Goal: Task Accomplishment & Management: Use online tool/utility

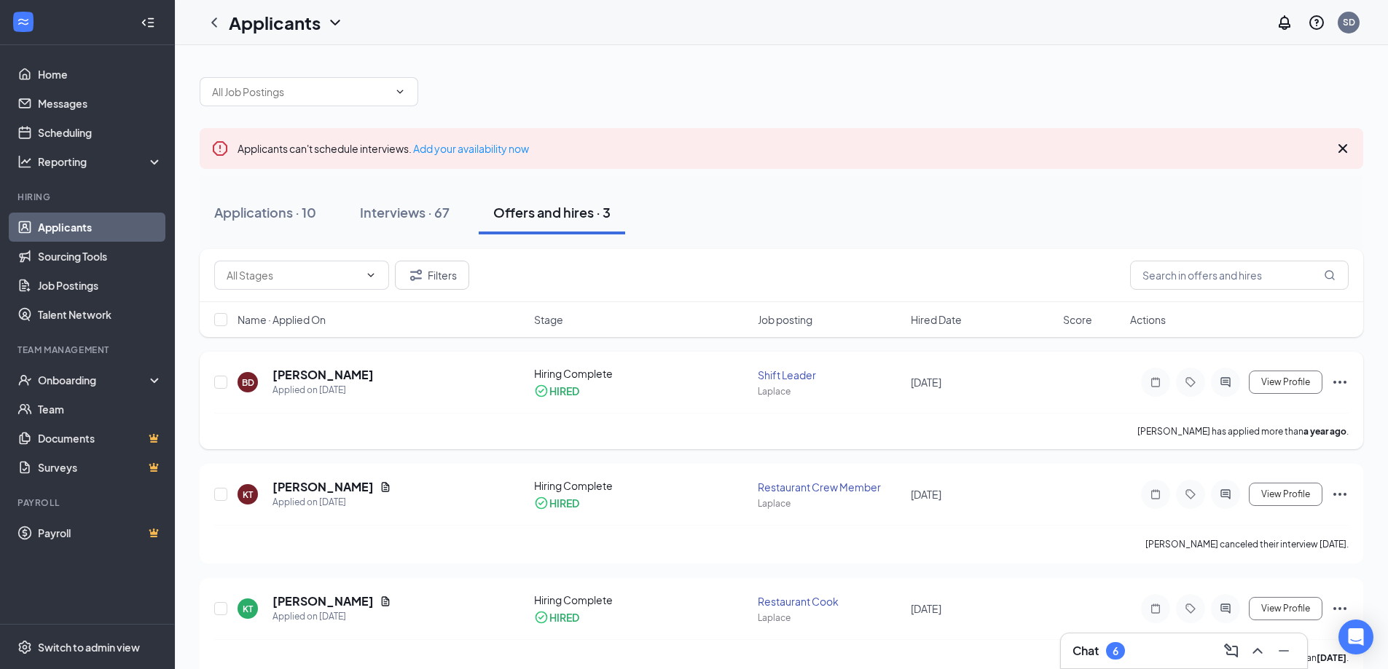
scroll to position [24, 0]
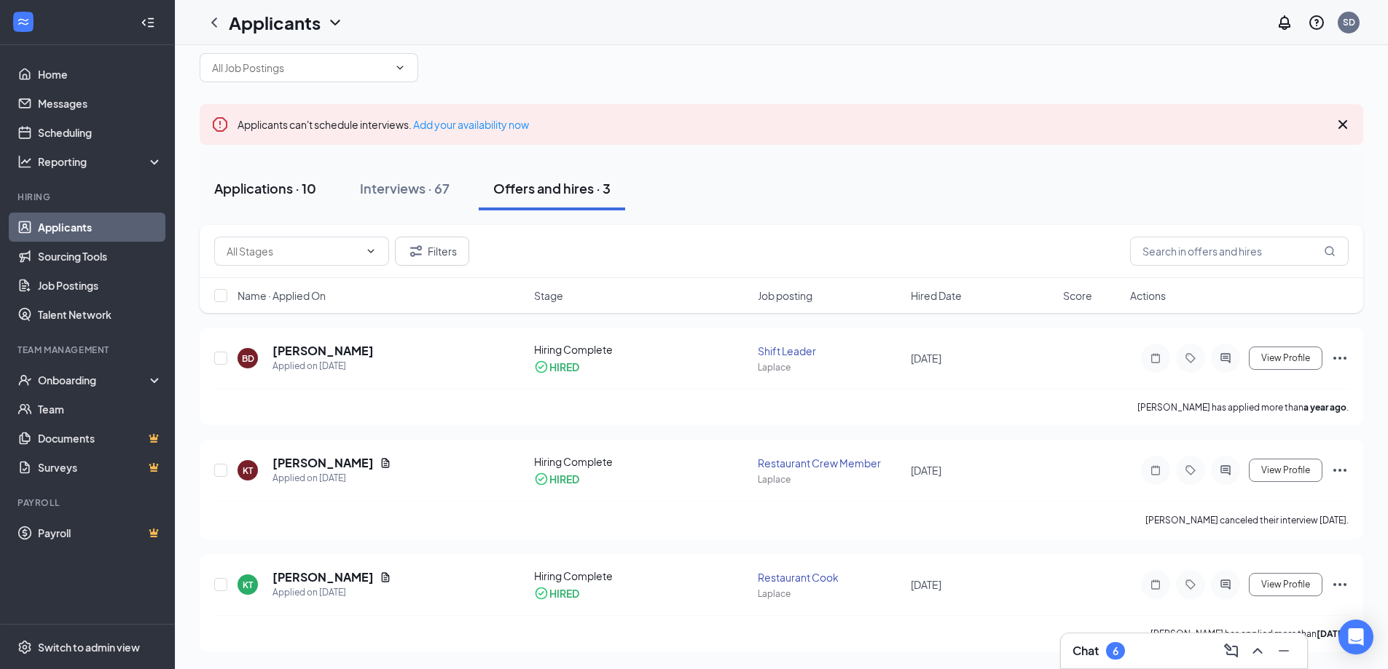
click at [263, 185] on div "Applications · 10" at bounding box center [265, 188] width 102 height 18
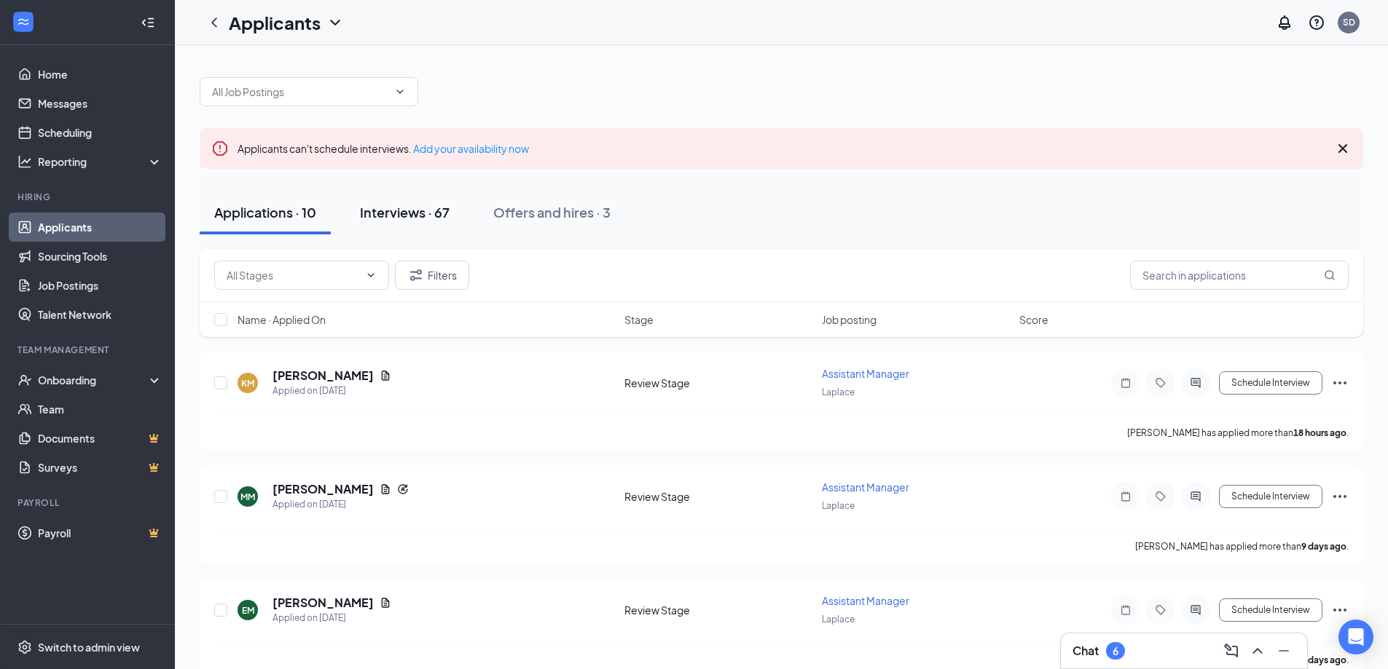
click at [426, 211] on div "Interviews · 67" at bounding box center [405, 212] width 90 height 18
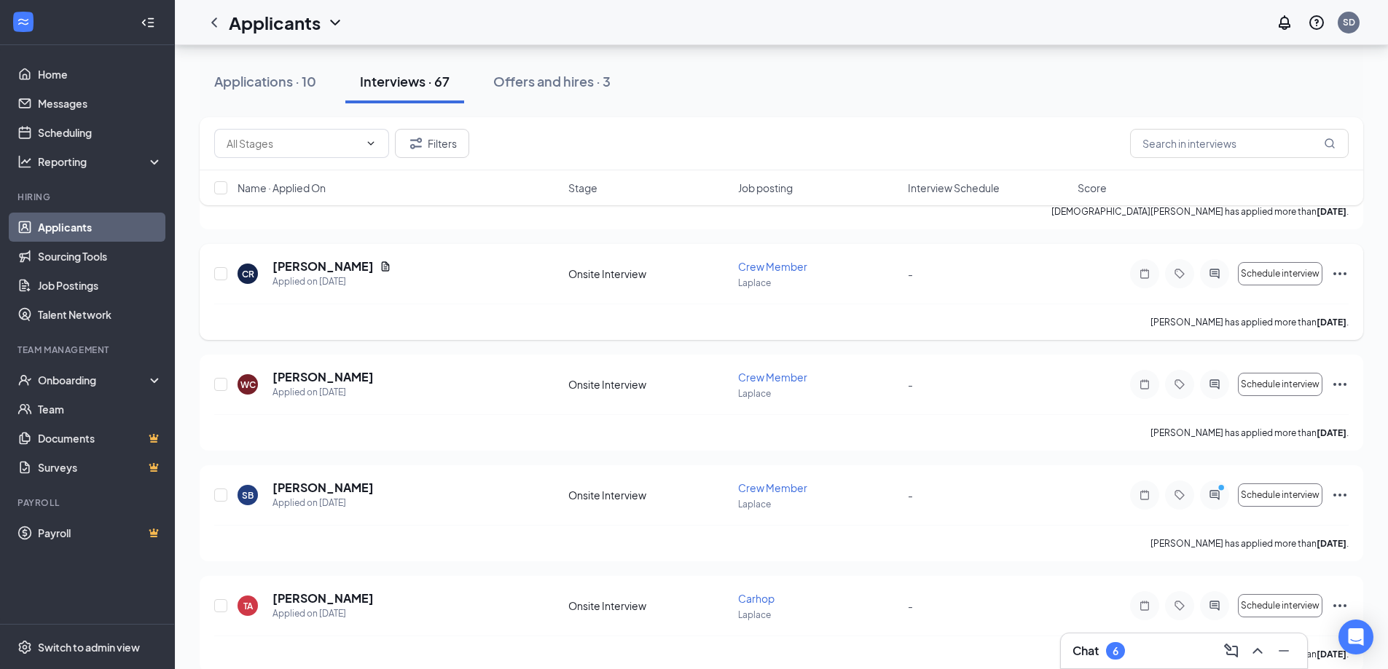
scroll to position [7104, 0]
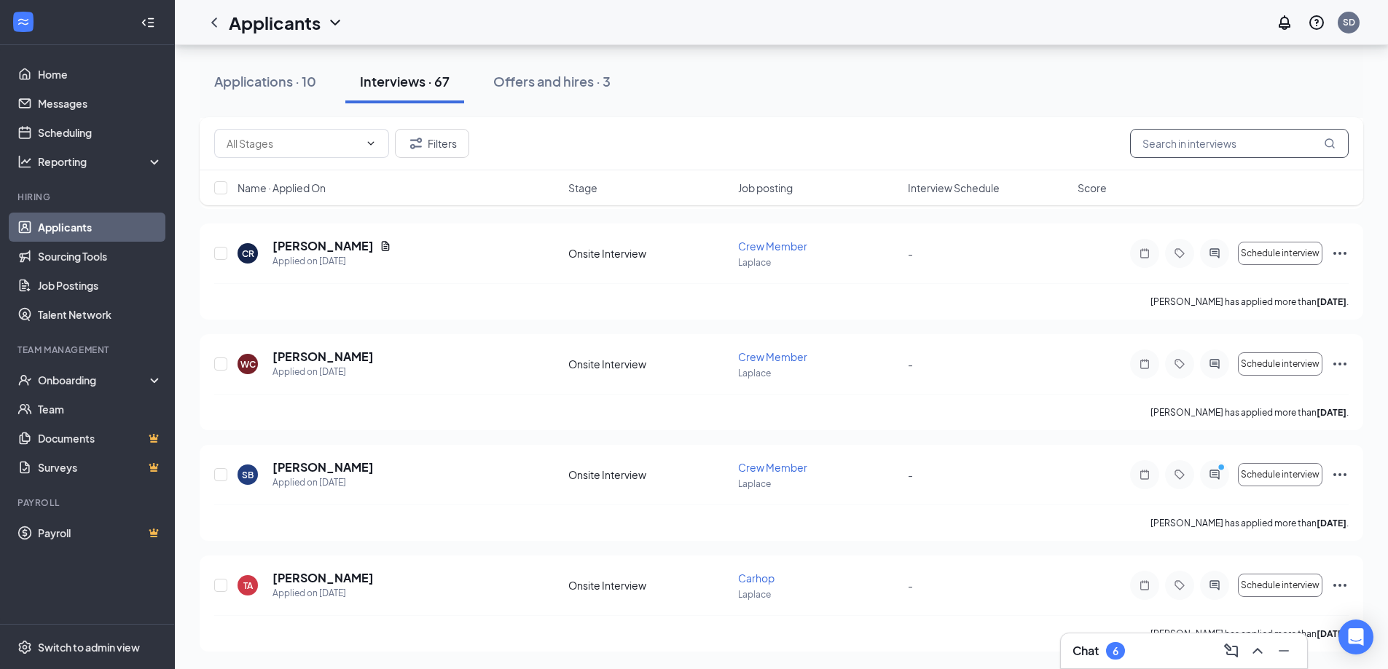
click at [1183, 141] on input "text" at bounding box center [1239, 143] width 219 height 29
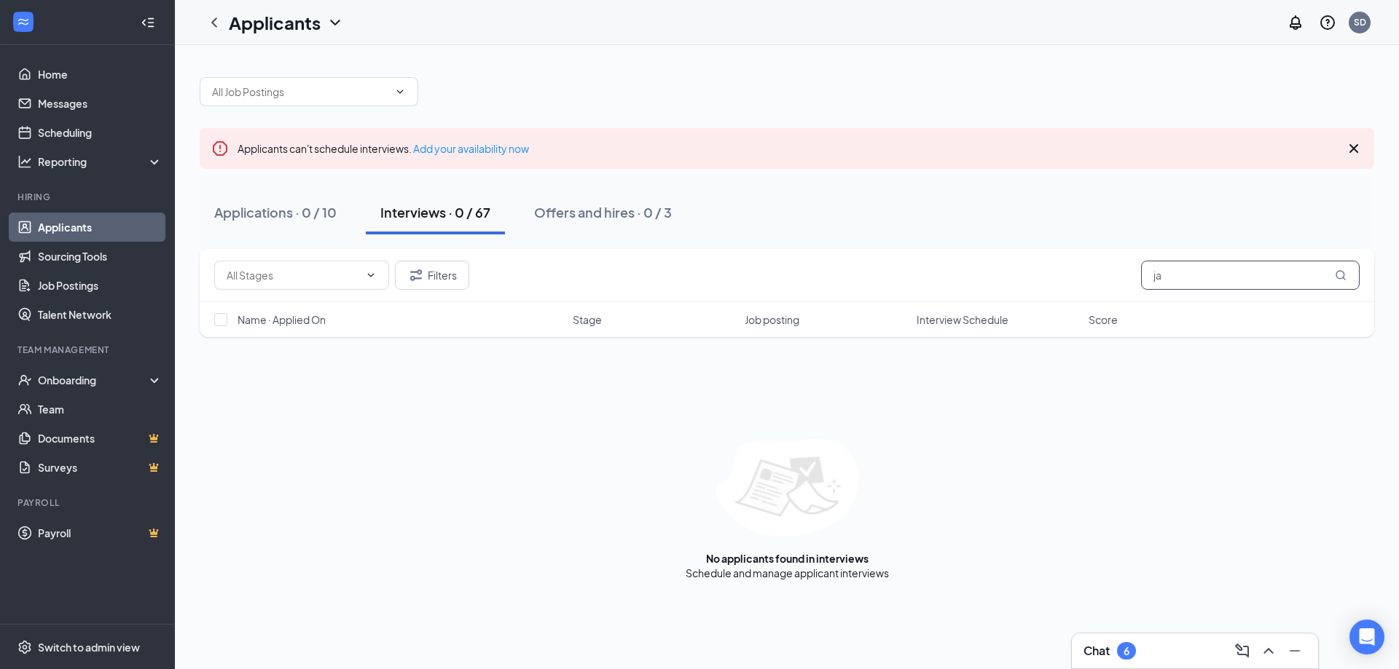
type input "j"
type input "green"
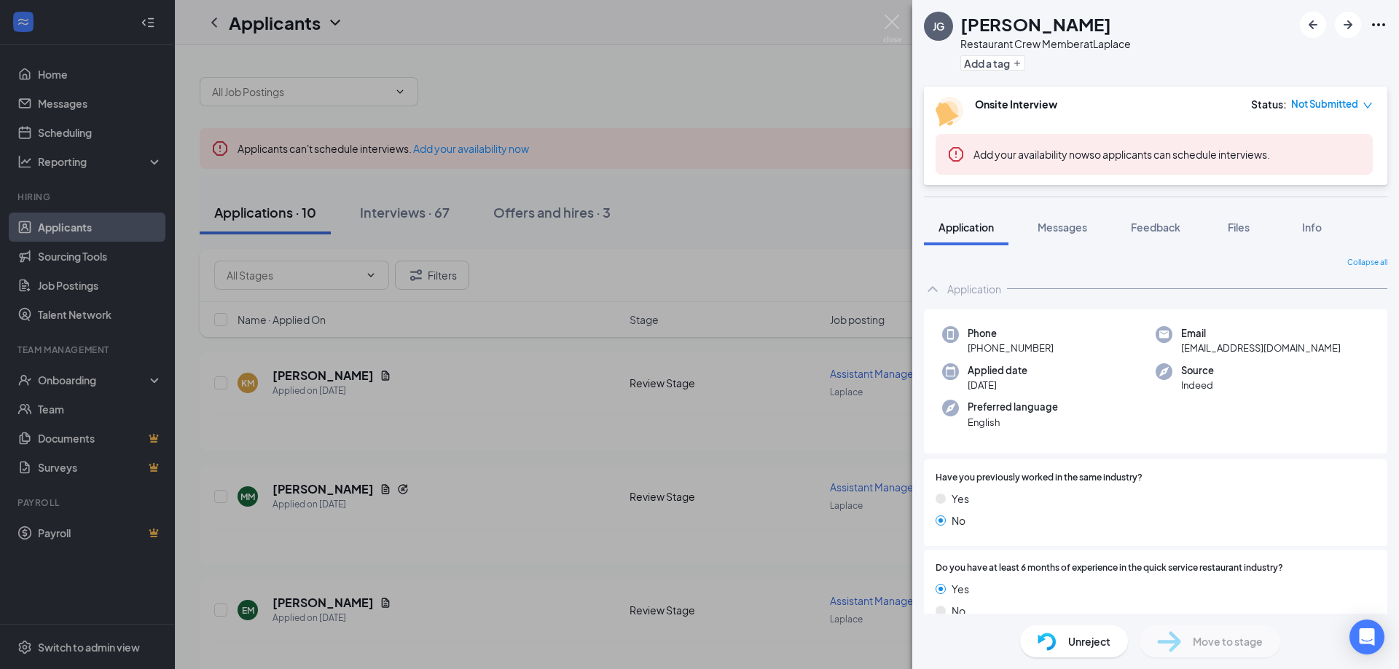
click at [426, 435] on div "JG Jarvis Green Restaurant Crew Member at Laplace Add a tag Onsite Interview St…" at bounding box center [699, 334] width 1399 height 669
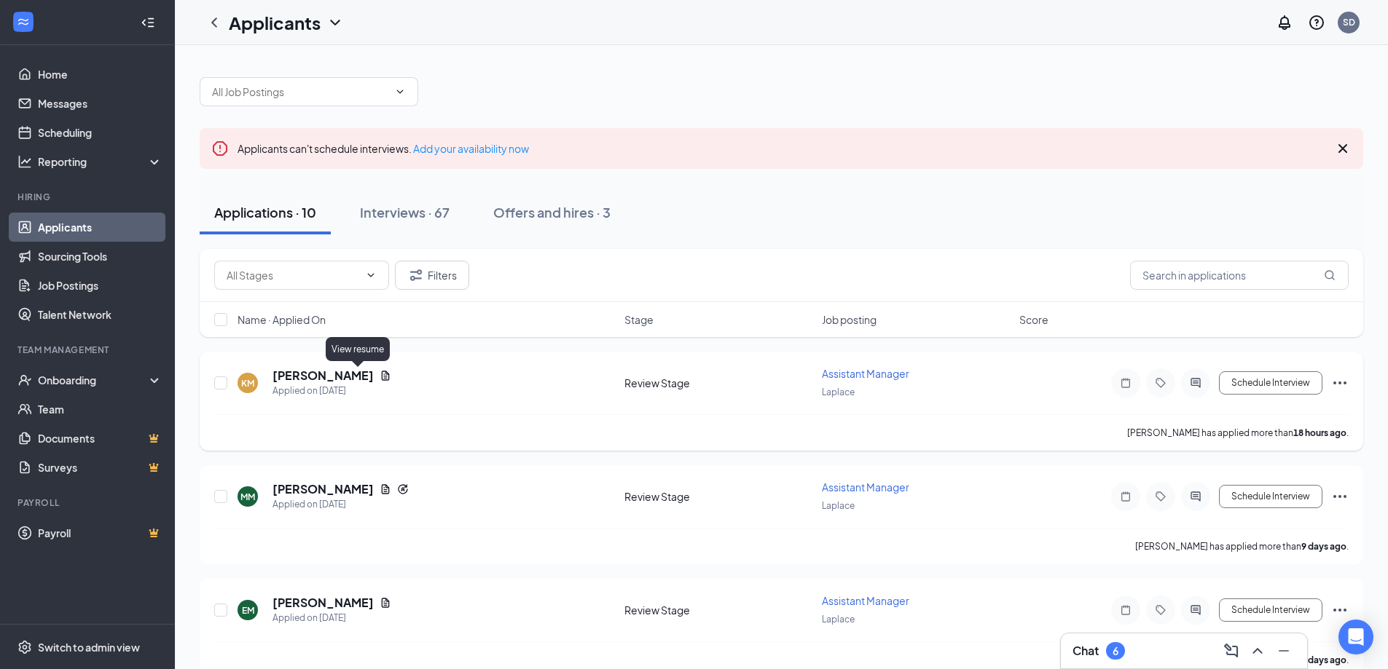
click at [382, 374] on icon "Document" at bounding box center [386, 375] width 8 height 9
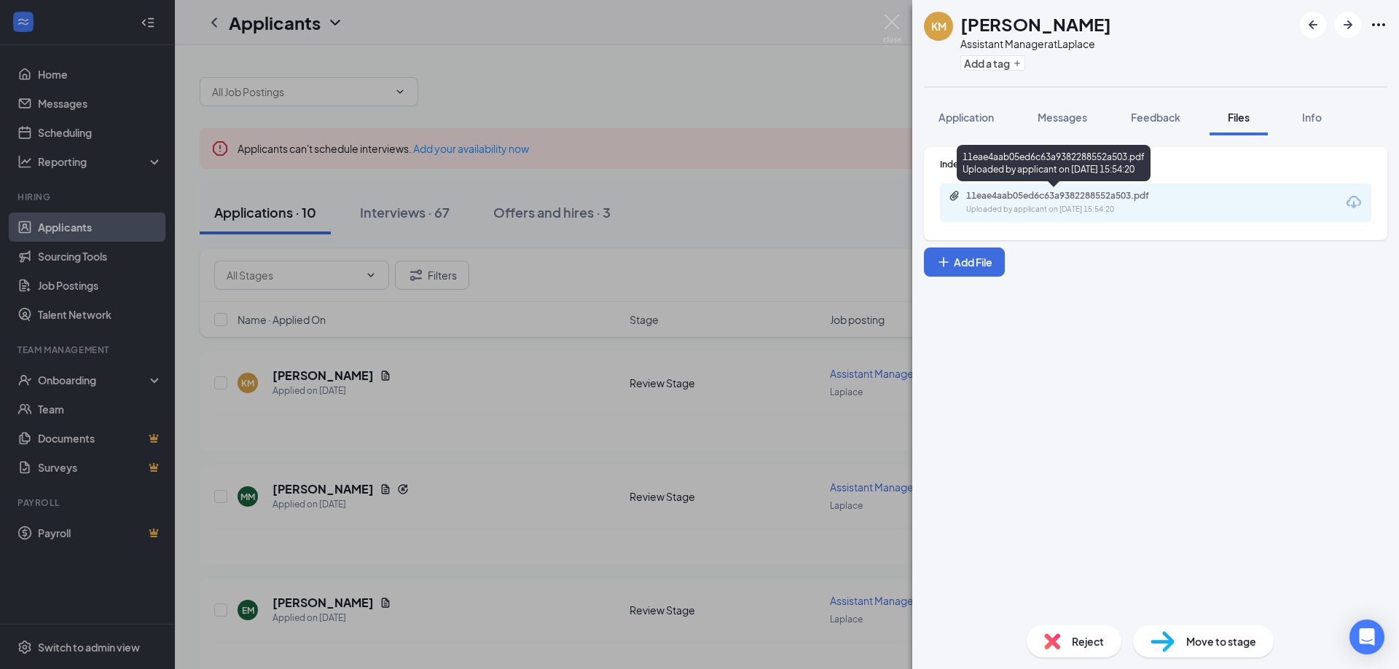
click at [980, 194] on div "11eae4aab05ed6c63a9382288552a503.pdf" at bounding box center [1068, 196] width 204 height 12
